Goal: Task Accomplishment & Management: Use online tool/utility

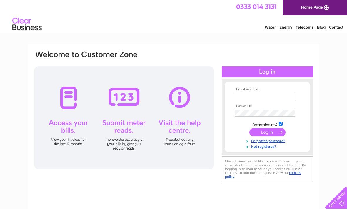
click at [248, 97] on input "text" at bounding box center [265, 96] width 61 height 6
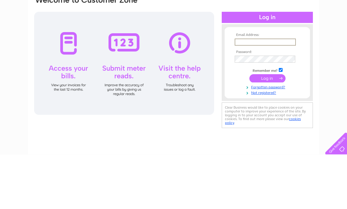
type input "J"
type input "janenott@bullockhurst.freeserve.co.uk"
click at [266, 129] on input "submit" at bounding box center [267, 133] width 36 height 8
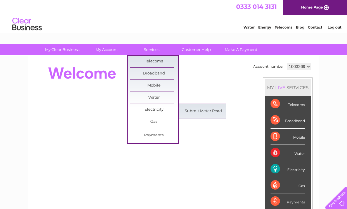
click at [207, 110] on link "Submit Meter Read" at bounding box center [203, 111] width 49 height 12
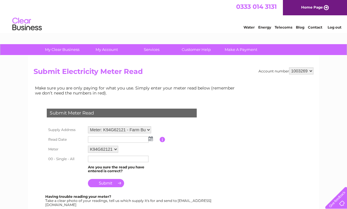
click at [100, 140] on input "text" at bounding box center [118, 139] width 61 height 6
click at [153, 139] on td at bounding box center [122, 140] width 73 height 10
click at [149, 141] on img at bounding box center [151, 138] width 4 height 5
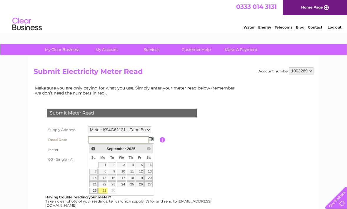
click at [106, 190] on link "29" at bounding box center [102, 191] width 9 height 6
type input "[DATE]"
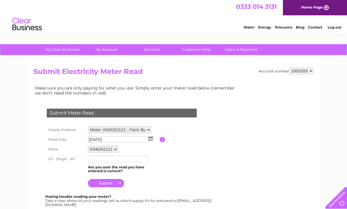
click at [118, 149] on select "K94G62121" at bounding box center [103, 149] width 30 height 7
click at [103, 163] on input "text" at bounding box center [118, 159] width 61 height 6
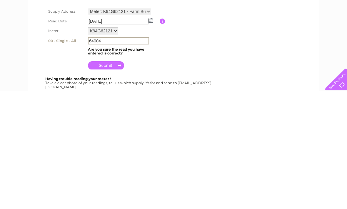
type input "64004"
click at [109, 179] on input "submit" at bounding box center [106, 183] width 36 height 8
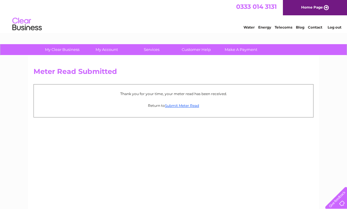
click at [337, 28] on link "Log out" at bounding box center [335, 27] width 14 height 4
